Goal: Task Accomplishment & Management: Manage account settings

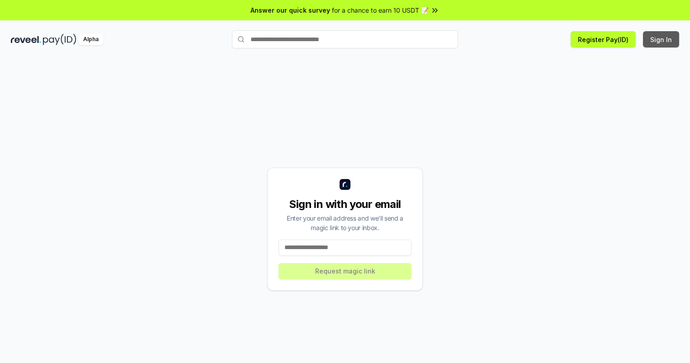
click at [661, 39] on button "Sign In" at bounding box center [661, 39] width 36 height 16
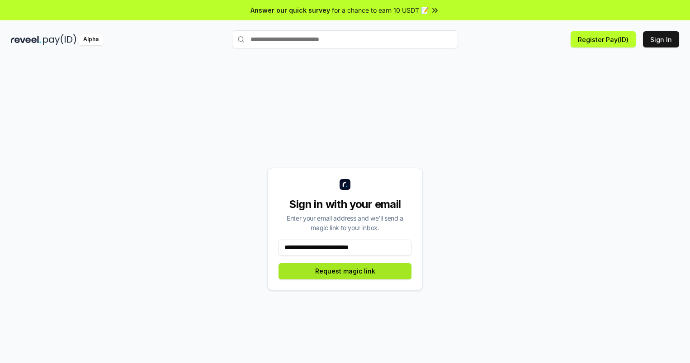
type input "**********"
click at [345, 271] on button "Request magic link" at bounding box center [344, 271] width 133 height 16
